Goal: Manage account settings

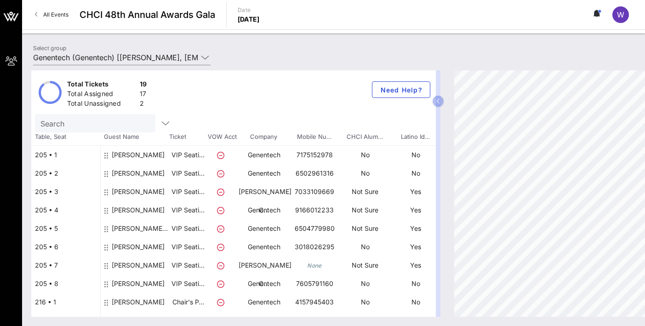
scroll to position [40, 0]
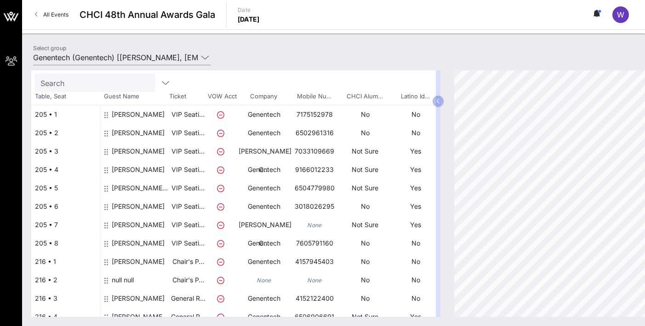
click at [318, 225] on icon "None" at bounding box center [314, 224] width 15 height 7
click at [314, 224] on icon "None" at bounding box center [314, 224] width 15 height 7
click at [137, 224] on div "[PERSON_NAME]" at bounding box center [138, 237] width 53 height 44
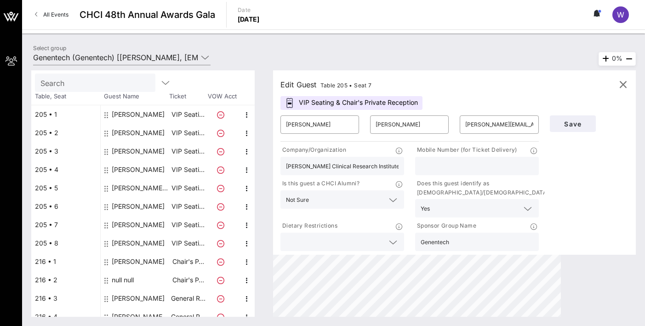
click at [449, 168] on input "text" at bounding box center [476, 166] width 113 height 12
type input "[PHONE_NUMBER]"
click at [558, 124] on span "Save" at bounding box center [572, 124] width 31 height 8
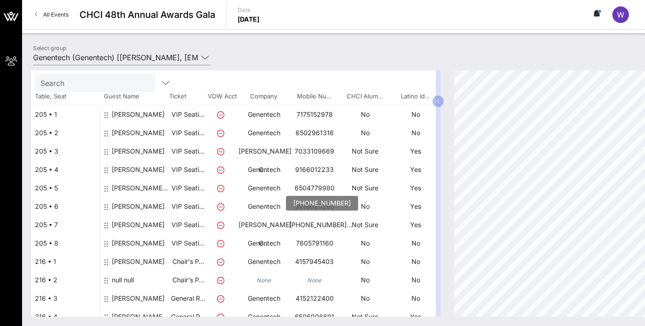
click at [312, 226] on p "[PHONE_NUMBER]…" at bounding box center [314, 224] width 51 height 18
click at [142, 224] on div "[PERSON_NAME]" at bounding box center [138, 237] width 53 height 44
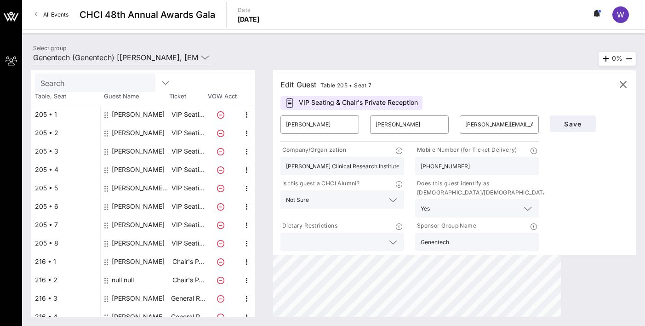
click at [433, 166] on input "[PHONE_NUMBER]" at bounding box center [476, 166] width 113 height 12
click at [432, 168] on input "[PHONE_NUMBER]" at bounding box center [476, 166] width 113 height 12
click at [443, 164] on input "571230-0139" at bounding box center [476, 166] width 113 height 12
type input "5712300139"
click at [580, 125] on span "Save" at bounding box center [572, 124] width 31 height 8
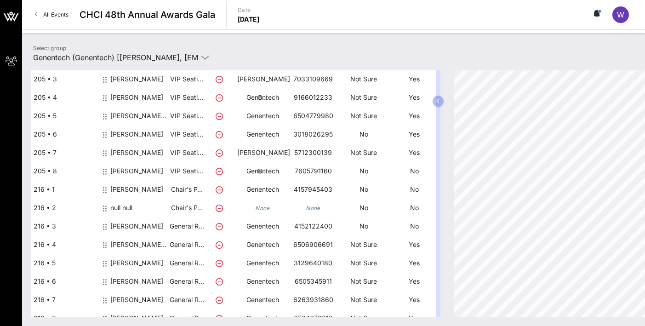
scroll to position [111, 1]
